Goal: Task Accomplishment & Management: Manage account settings

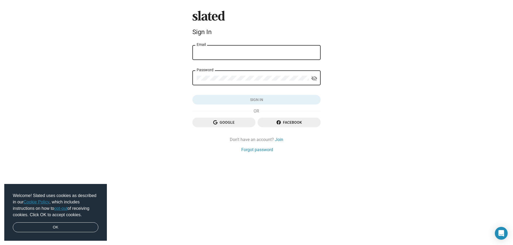
click at [217, 54] on input "Email" at bounding box center [257, 52] width 120 height 5
type input "[EMAIL_ADDRESS][DOMAIN_NAME]"
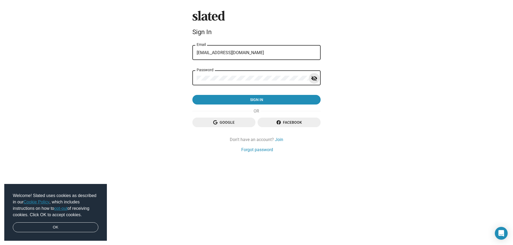
click at [315, 79] on mat-icon "visibility_off" at bounding box center [314, 79] width 6 height 8
click at [315, 79] on mat-icon "visibility" at bounding box center [314, 79] width 6 height 8
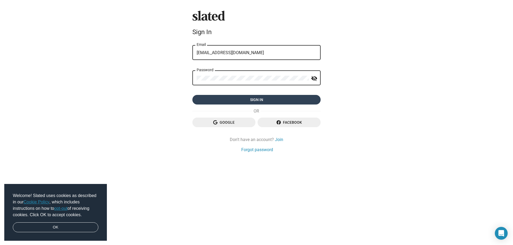
click at [256, 101] on span "Sign in" at bounding box center [257, 100] width 120 height 10
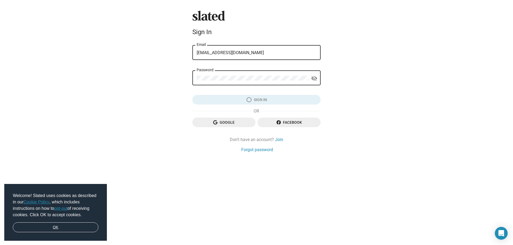
click at [59, 225] on link "OK" at bounding box center [55, 228] width 85 height 10
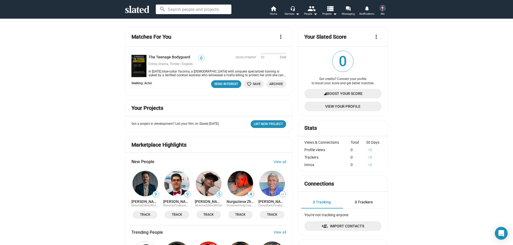
click at [333, 93] on span "Boost Your Score" at bounding box center [345, 94] width 36 height 10
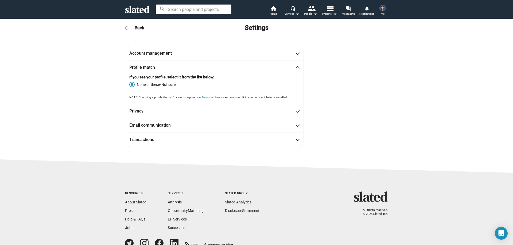
click at [383, 6] on img at bounding box center [382, 8] width 6 height 6
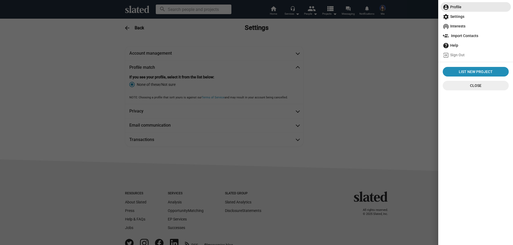
click at [468, 7] on span "account_circle Profile" at bounding box center [475, 7] width 66 height 10
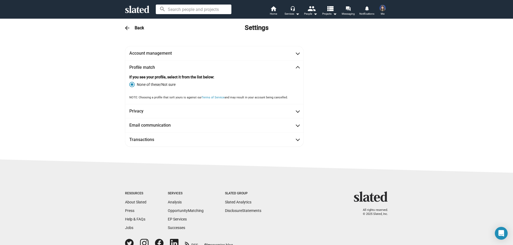
click at [385, 11] on span at bounding box center [382, 8] width 9 height 9
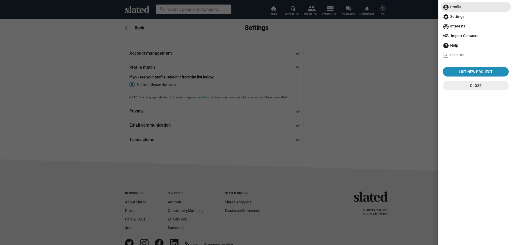
click at [458, 7] on span "account_circle Profile" at bounding box center [475, 7] width 66 height 10
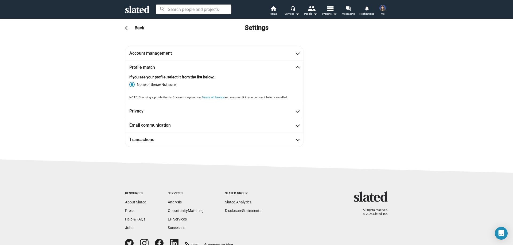
click at [132, 25] on div "arrow_back Back Settings" at bounding box center [256, 28] width 273 height 11
click at [132, 27] on div "arrow_back Back Settings" at bounding box center [256, 28] width 273 height 11
click at [138, 27] on h3 "Back" at bounding box center [139, 28] width 9 height 6
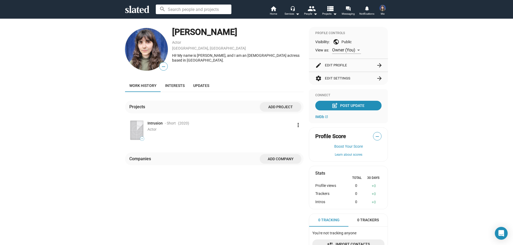
click at [339, 66] on button "edit Edit Profile arrow_forward" at bounding box center [348, 65] width 66 height 13
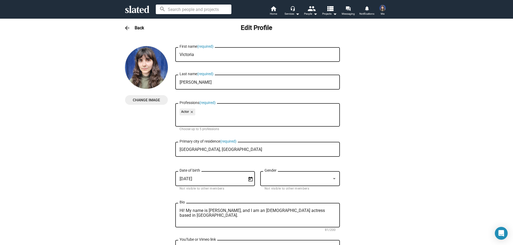
click at [138, 25] on div "arrow_back Back Edit Profile" at bounding box center [256, 28] width 273 height 11
click at [136, 29] on h3 "Back" at bounding box center [139, 28] width 9 height 6
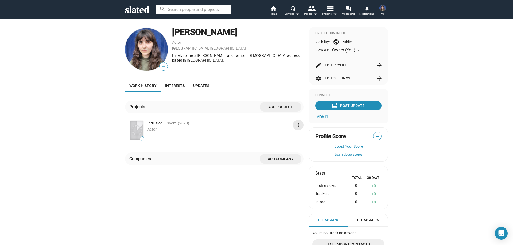
click at [295, 124] on mat-icon "more_vert" at bounding box center [298, 125] width 6 height 6
click at [280, 146] on button "Delete" at bounding box center [287, 145] width 30 height 9
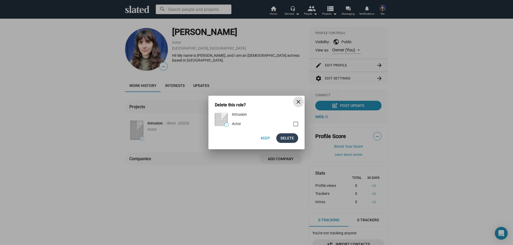
click at [287, 139] on span "Delete" at bounding box center [286, 139] width 13 height 10
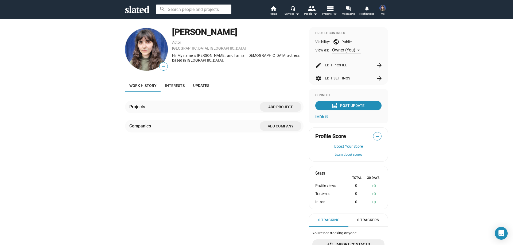
click at [232, 159] on div "— Victoria Jones Actor Liverpool, United Kingdom Hi! My name is Victoria, and I…" at bounding box center [214, 142] width 178 height 230
click at [277, 11] on link "home Home" at bounding box center [273, 11] width 19 height 12
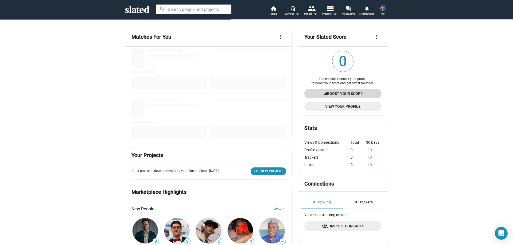
click at [334, 92] on span "Boost Your Score" at bounding box center [345, 94] width 36 height 10
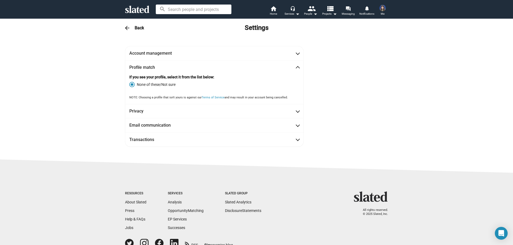
click at [381, 10] on img at bounding box center [382, 8] width 6 height 6
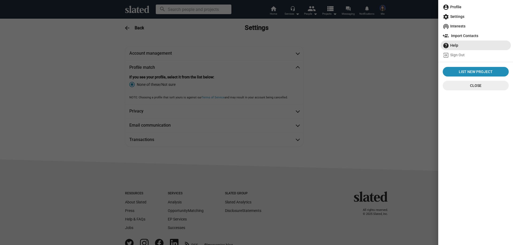
click at [456, 44] on span "help Help" at bounding box center [475, 46] width 66 height 10
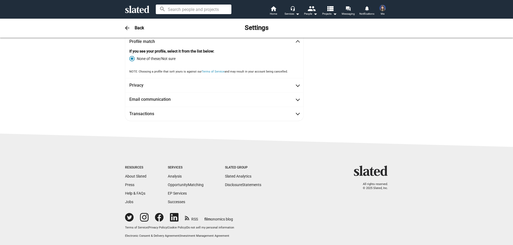
click at [126, 30] on mat-icon "arrow_back" at bounding box center [127, 28] width 6 height 6
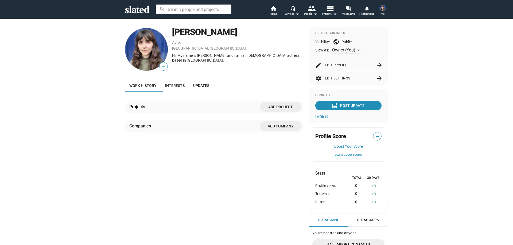
scroll to position [7, 0]
click at [173, 85] on span "Interests" at bounding box center [174, 86] width 19 height 4
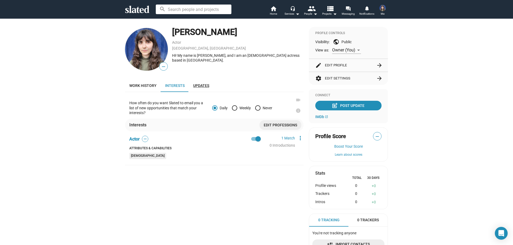
click at [200, 88] on link "Updates" at bounding box center [201, 85] width 25 height 13
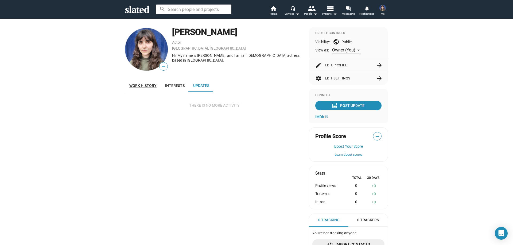
click at [141, 88] on span "Work history" at bounding box center [142, 86] width 27 height 4
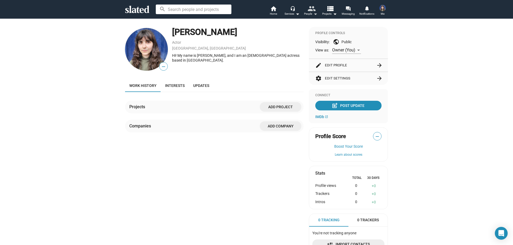
click at [315, 14] on mat-icon "arrow_drop_down" at bounding box center [315, 14] width 6 height 6
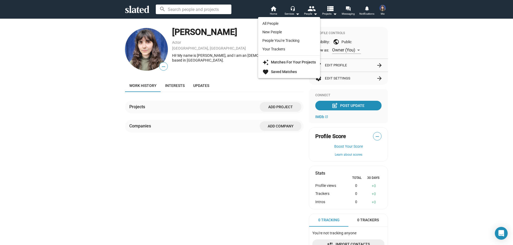
click at [329, 12] on div at bounding box center [256, 122] width 513 height 245
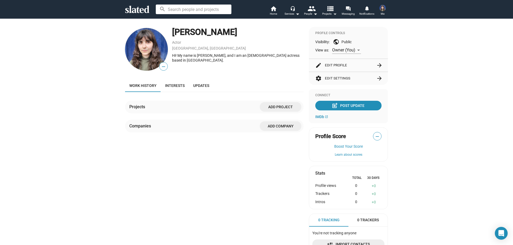
click at [332, 11] on mat-icon "view_list" at bounding box center [330, 9] width 8 height 8
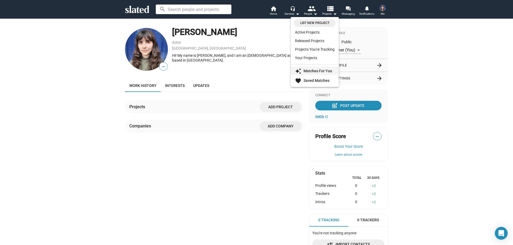
click at [306, 70] on strong "Matches For You" at bounding box center [317, 71] width 29 height 4
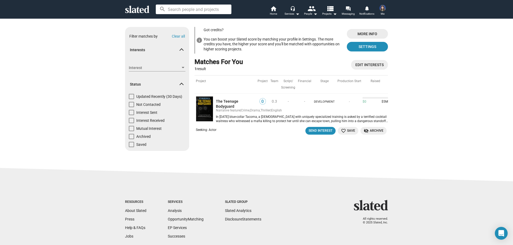
click at [356, 34] on span "More Info" at bounding box center [367, 34] width 33 height 10
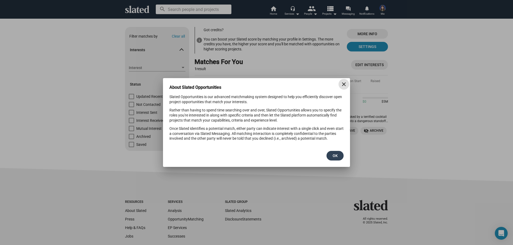
click at [332, 155] on span "OK" at bounding box center [335, 156] width 9 height 10
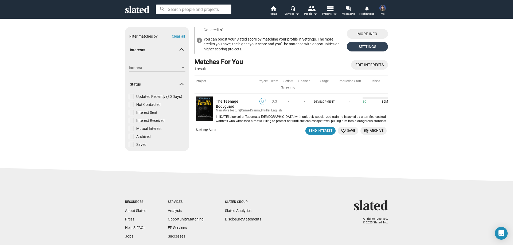
click at [359, 44] on span "Settings" at bounding box center [367, 47] width 33 height 10
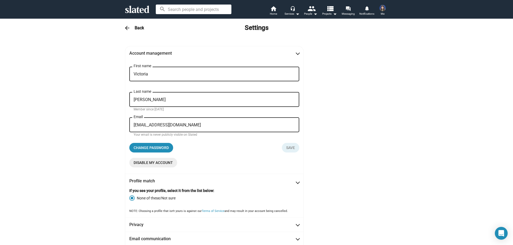
scroll to position [26, 0]
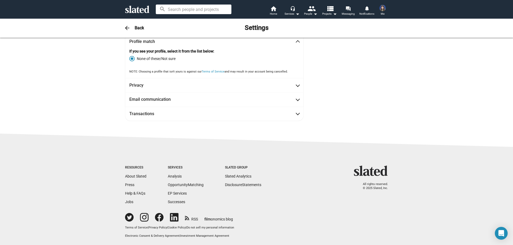
click at [293, 42] on span "Profile match" at bounding box center [214, 42] width 170 height 6
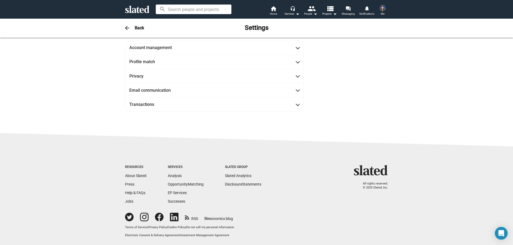
click at [379, 13] on button "Me" at bounding box center [382, 11] width 13 height 14
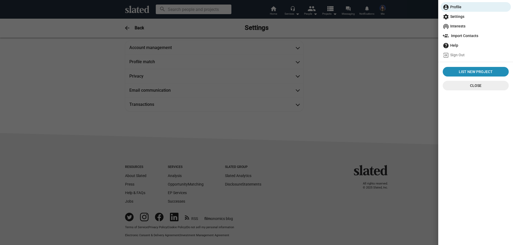
click at [459, 16] on span "settings Settings" at bounding box center [475, 17] width 66 height 10
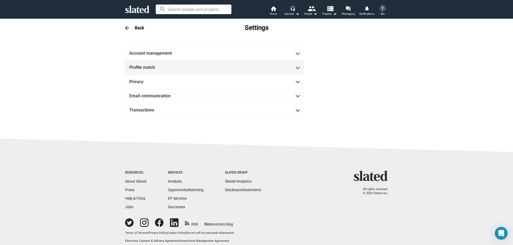
click at [190, 66] on span "Profile match" at bounding box center [214, 68] width 170 height 6
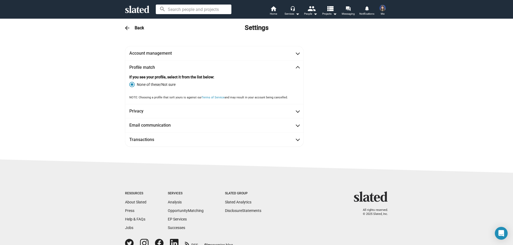
click at [190, 66] on span "Profile match" at bounding box center [214, 68] width 170 height 6
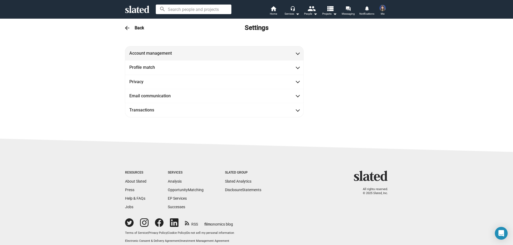
click at [218, 55] on span "Account management" at bounding box center [214, 53] width 170 height 6
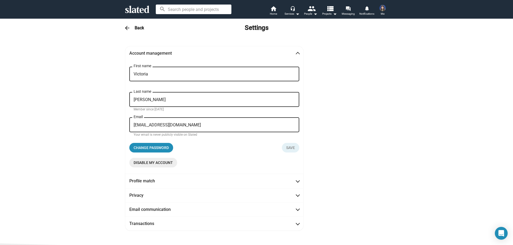
click at [218, 55] on span "Account management" at bounding box center [214, 53] width 170 height 6
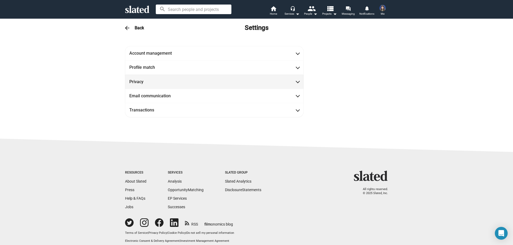
click at [163, 85] on mat-expansion-panel-header "Privacy" at bounding box center [214, 82] width 178 height 14
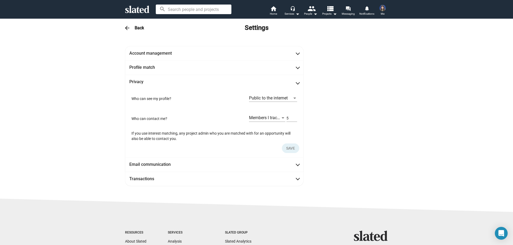
scroll to position [26, 0]
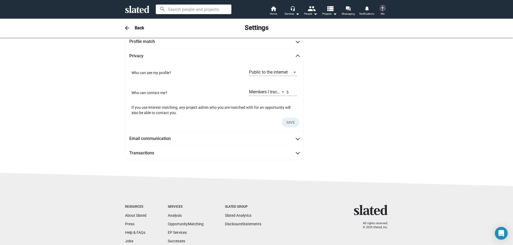
click at [155, 60] on mat-expansion-panel-header "Privacy" at bounding box center [214, 56] width 178 height 14
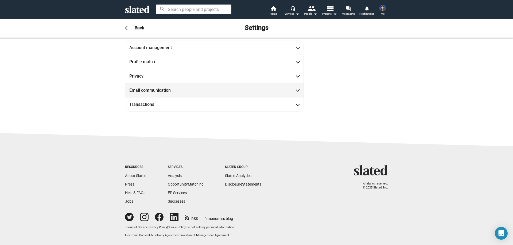
click at [152, 88] on mat-panel-title "Email communication" at bounding box center [153, 91] width 48 height 6
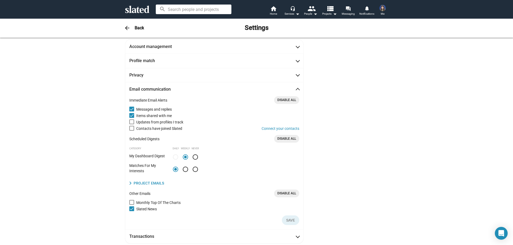
scroll to position [40, 0]
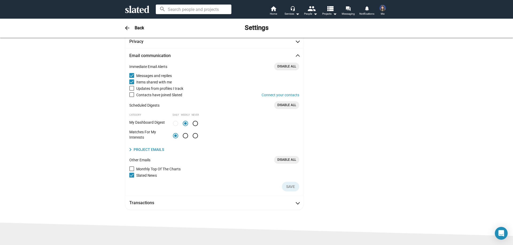
click at [296, 55] on span at bounding box center [297, 56] width 3 height 5
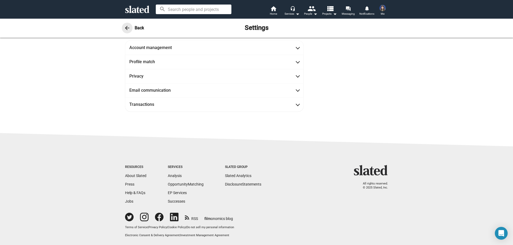
click at [127, 28] on mat-icon "arrow_back" at bounding box center [127, 28] width 6 height 6
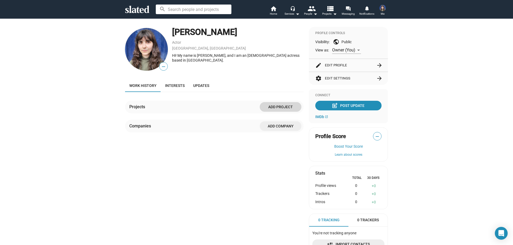
click at [272, 104] on span "Add project" at bounding box center [280, 107] width 33 height 10
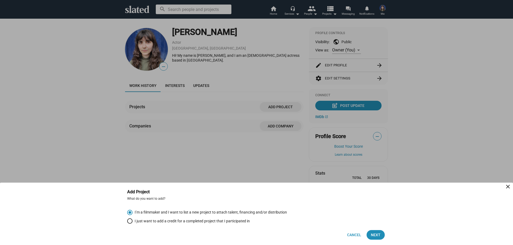
click at [130, 221] on span "Select an option" at bounding box center [129, 221] width 5 height 5
click at [130, 221] on input "I just want to add a credit for a completed project that I participated in" at bounding box center [129, 221] width 5 height 5
radio input "true"
click at [374, 233] on span "Next" at bounding box center [376, 235] width 10 height 10
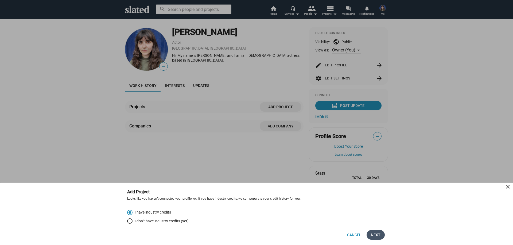
click at [374, 234] on span "Next" at bounding box center [376, 235] width 10 height 10
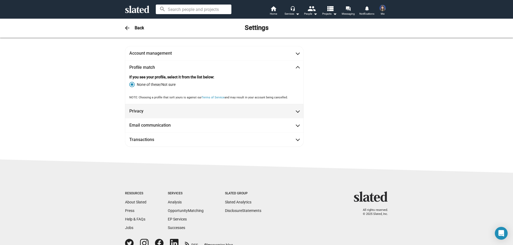
scroll to position [26, 0]
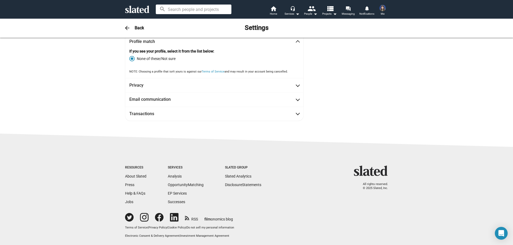
click at [135, 27] on h3 "Back" at bounding box center [139, 28] width 9 height 6
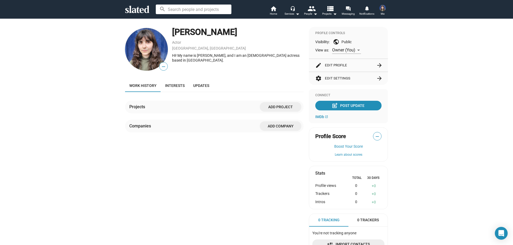
click at [268, 106] on span "Add project" at bounding box center [280, 107] width 33 height 10
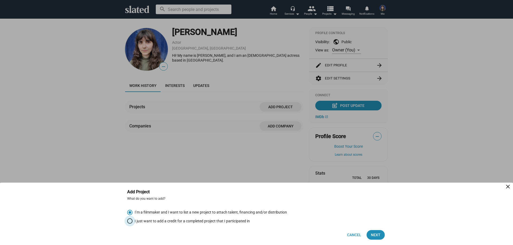
click at [132, 222] on span "Select an option" at bounding box center [129, 221] width 5 height 5
click at [132, 222] on input "I just want to add a credit for a completed project that I participated in" at bounding box center [129, 221] width 5 height 5
radio input "true"
click at [379, 234] on span "Next" at bounding box center [376, 235] width 10 height 10
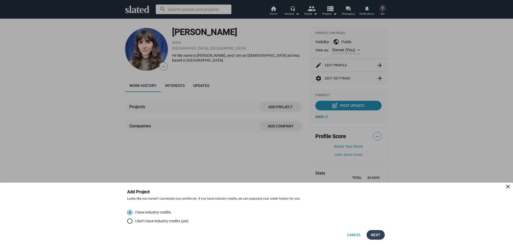
click at [379, 234] on span "Next" at bounding box center [376, 235] width 10 height 10
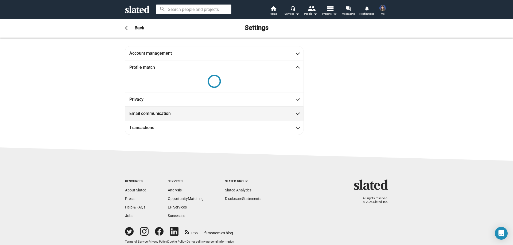
scroll to position [15, 0]
